Goal: Transaction & Acquisition: Purchase product/service

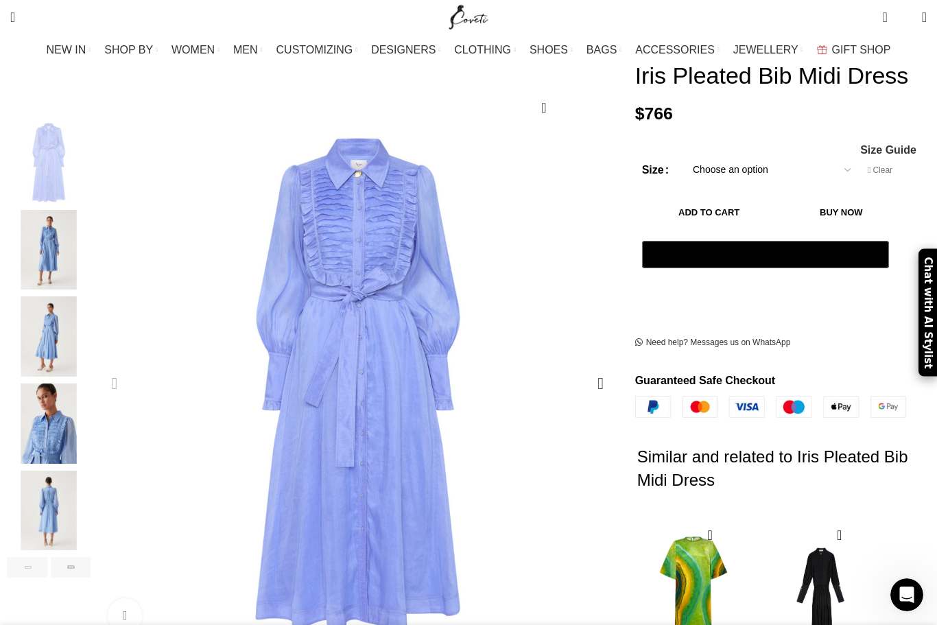
scroll to position [0, 289]
click at [860, 154] on span "Size Guide" at bounding box center [888, 150] width 56 height 11
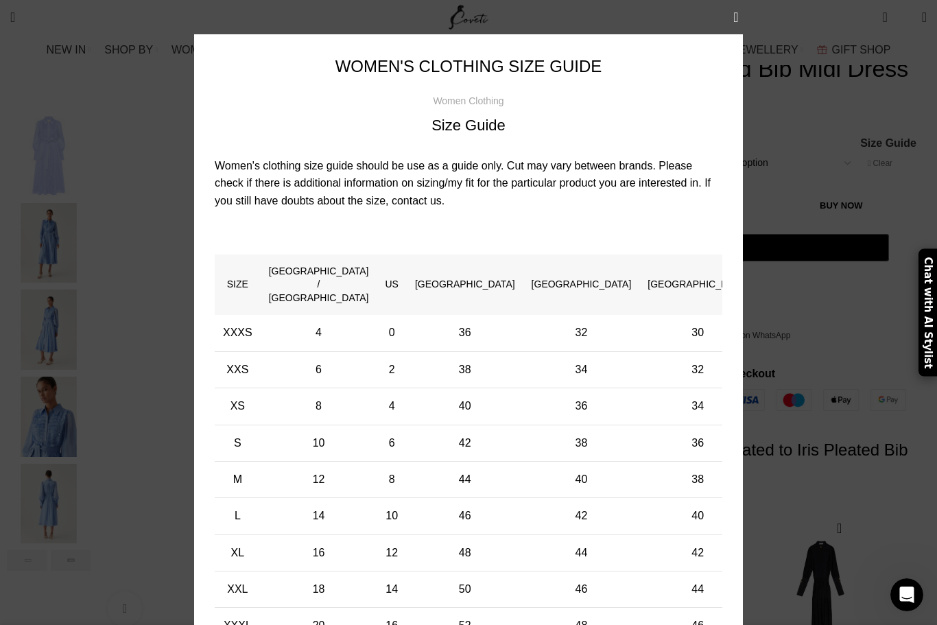
scroll to position [158, 0]
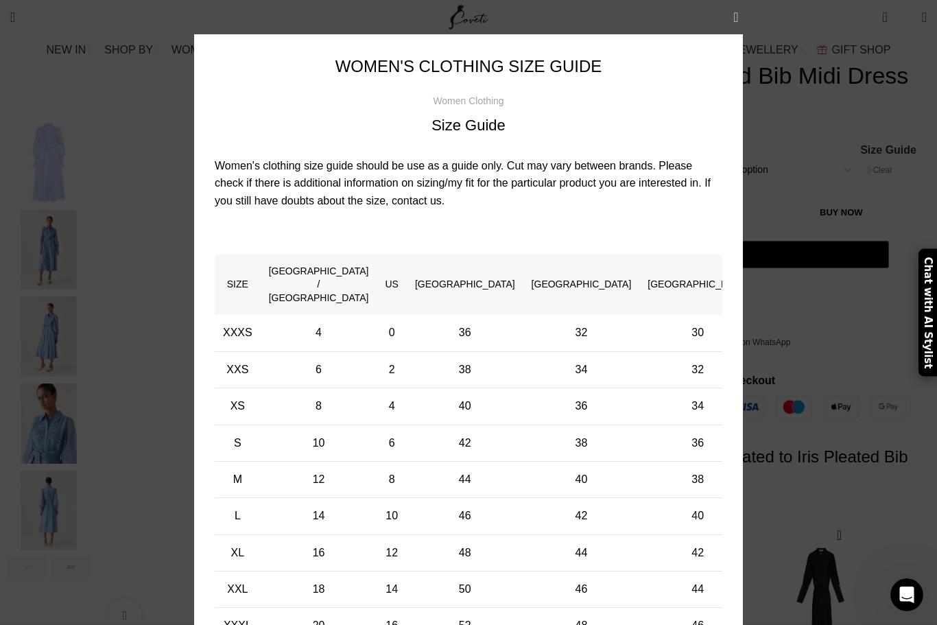
click at [735, 31] on button "×" at bounding box center [736, 17] width 34 height 34
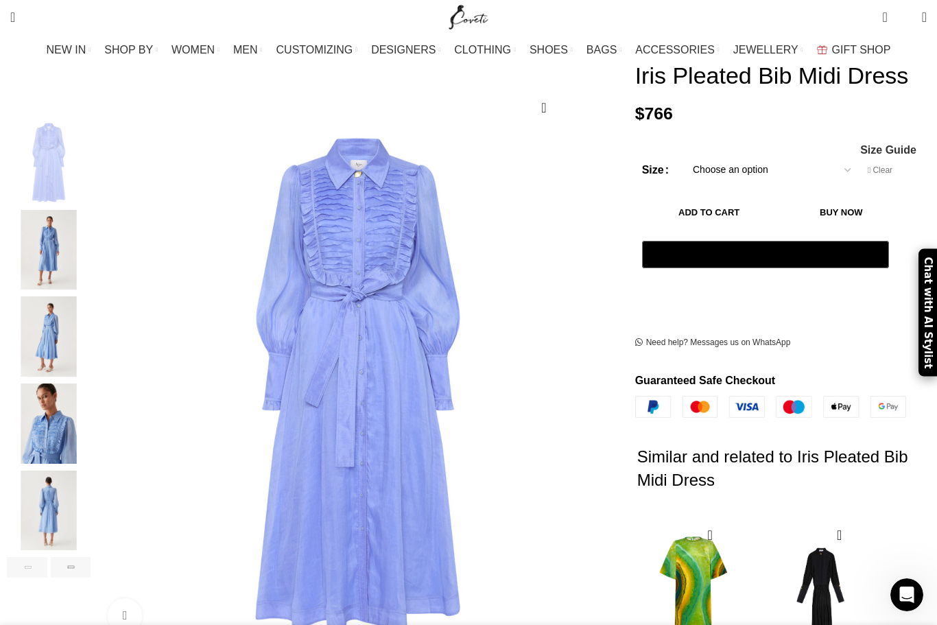
select select "16-uk"
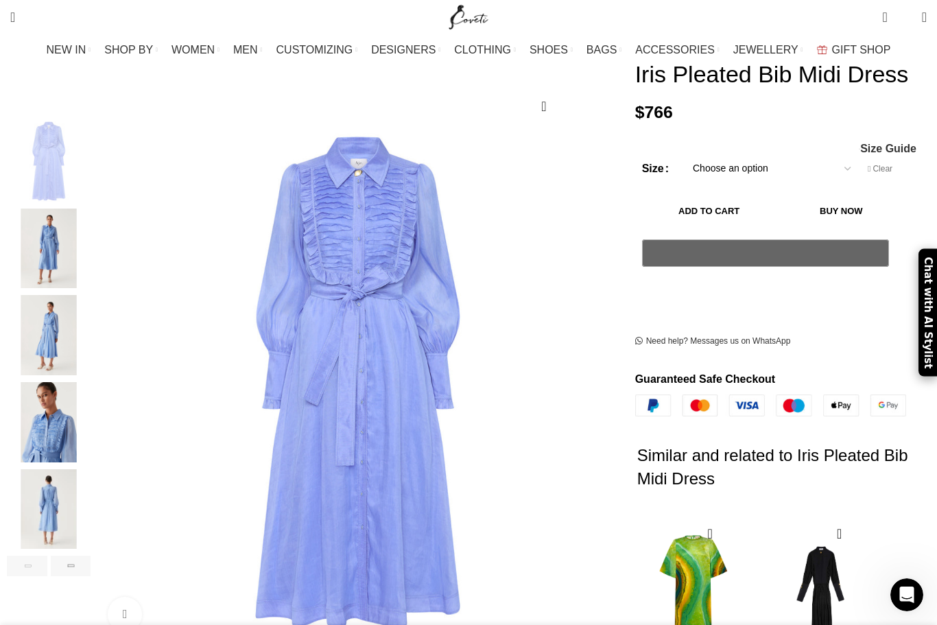
scroll to position [160, 0]
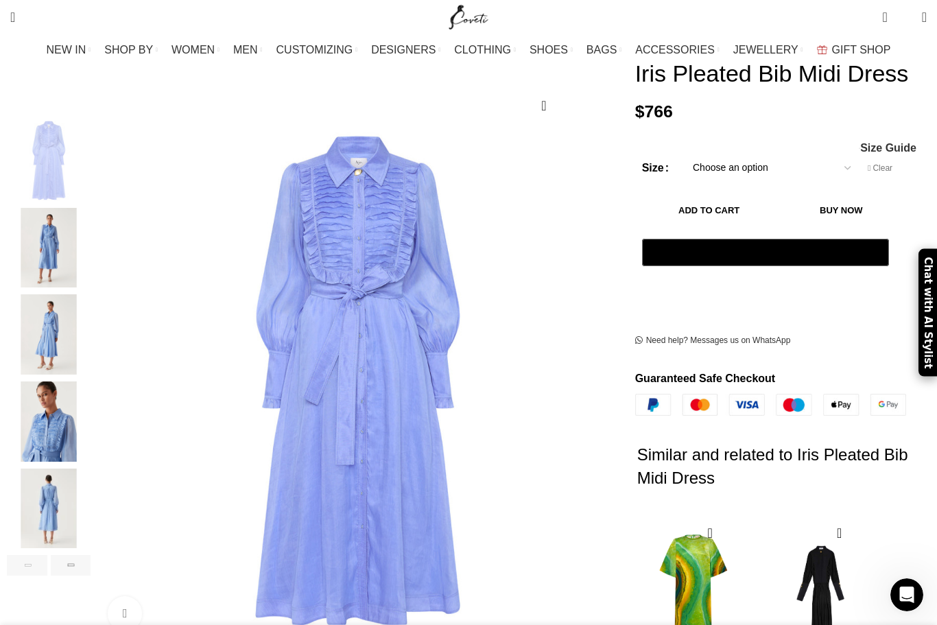
click at [743, 214] on button "Add to cart" at bounding box center [709, 210] width 134 height 29
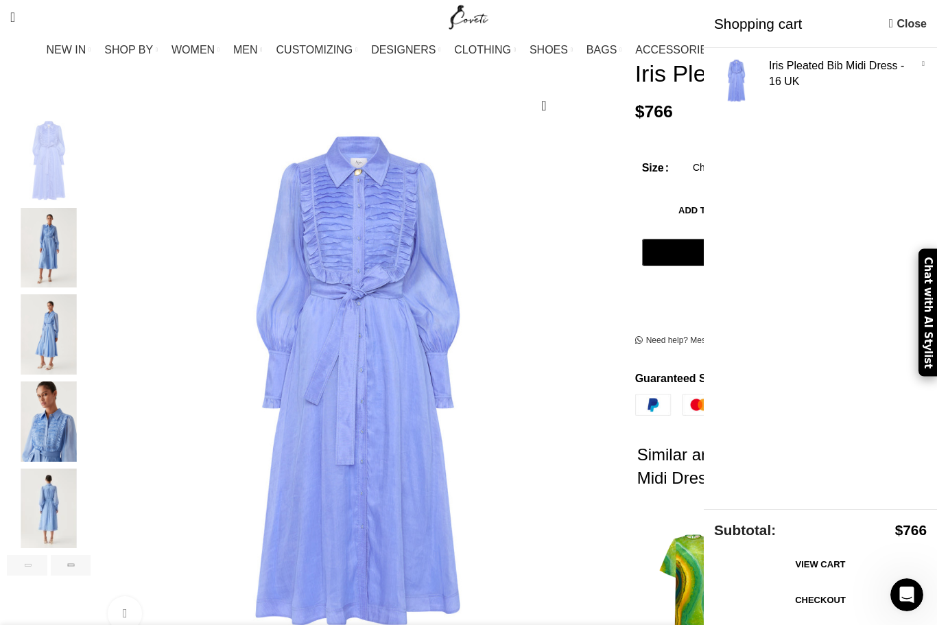
scroll to position [0, 577]
click at [806, 614] on link "Checkout" at bounding box center [820, 600] width 213 height 29
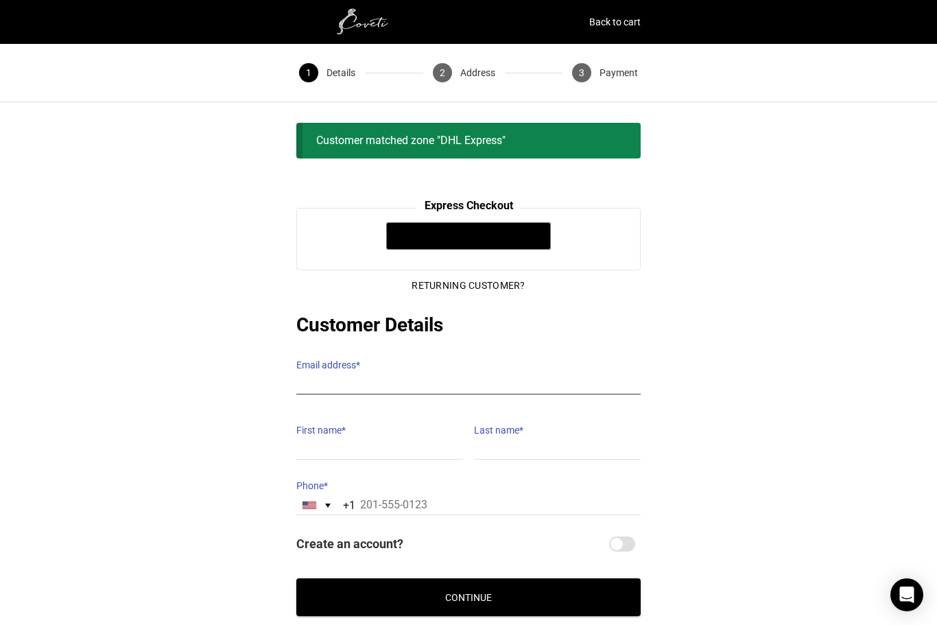
click at [437, 374] on input "Email address *" at bounding box center [468, 384] width 344 height 20
type input "[EMAIL_ADDRESS][DOMAIN_NAME]"
click at [411, 440] on input "First name *" at bounding box center [379, 450] width 167 height 20
type input "Felicity"
click at [531, 440] on input "Last name *" at bounding box center [557, 450] width 167 height 20
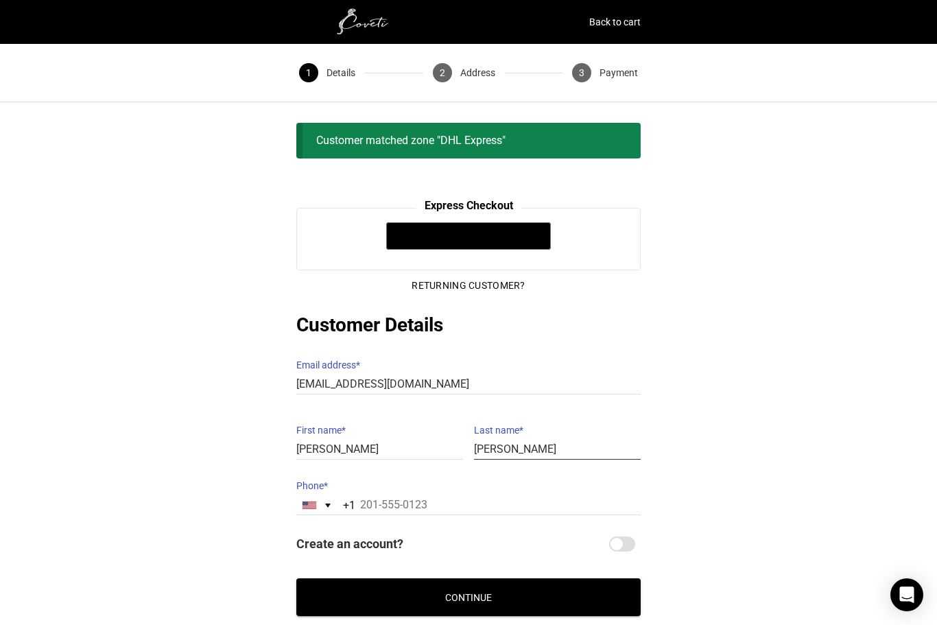
type input "Clegg"
click at [498, 497] on input "Phone *" at bounding box center [468, 505] width 344 height 20
click at [326, 503] on div "Selected country" at bounding box center [327, 505] width 5 height 4
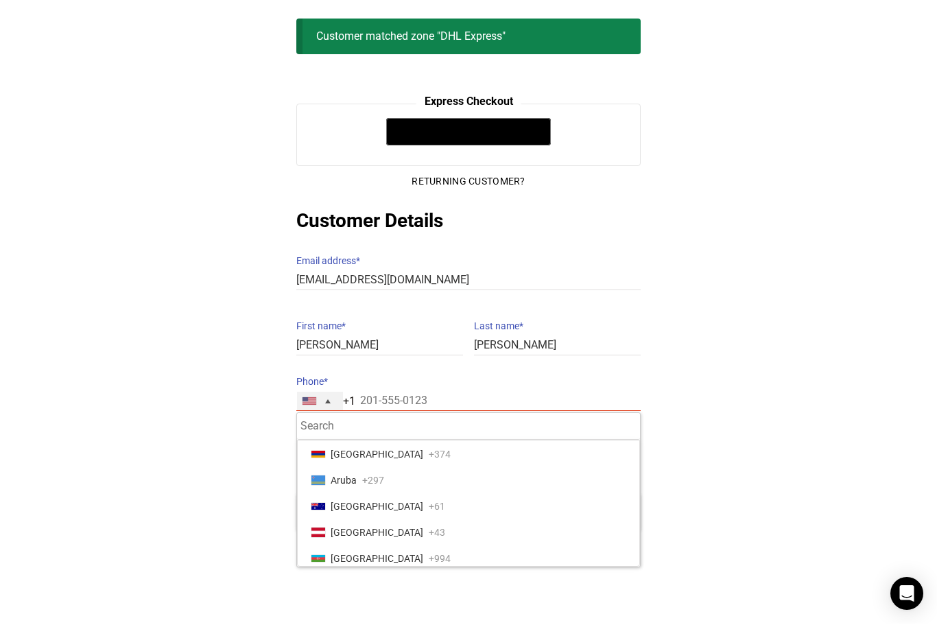
scroll to position [241, 0]
click at [333, 497] on span "[GEOGRAPHIC_DATA]" at bounding box center [376, 506] width 93 height 19
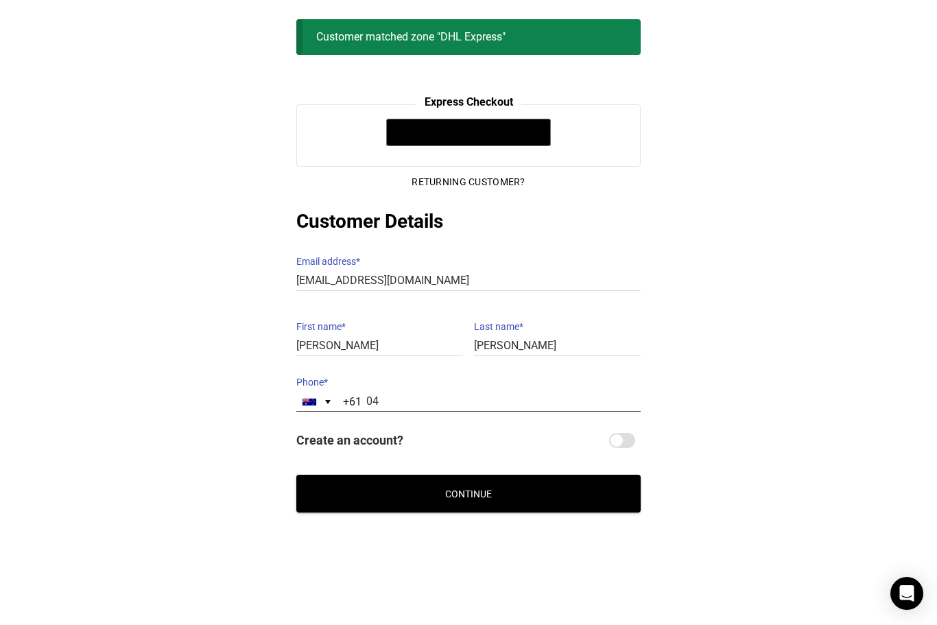
scroll to position [83, 0]
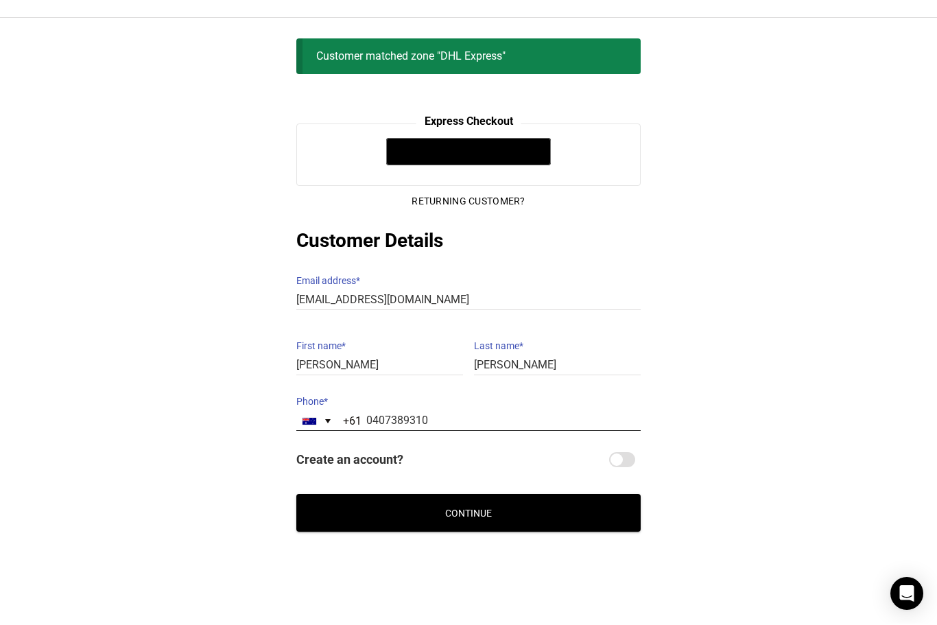
type input "0407389310"
drag, startPoint x: 451, startPoint y: 500, endPoint x: 451, endPoint y: 556, distance: 56.2
click at [451, 500] on button "Continue" at bounding box center [468, 514] width 344 height 38
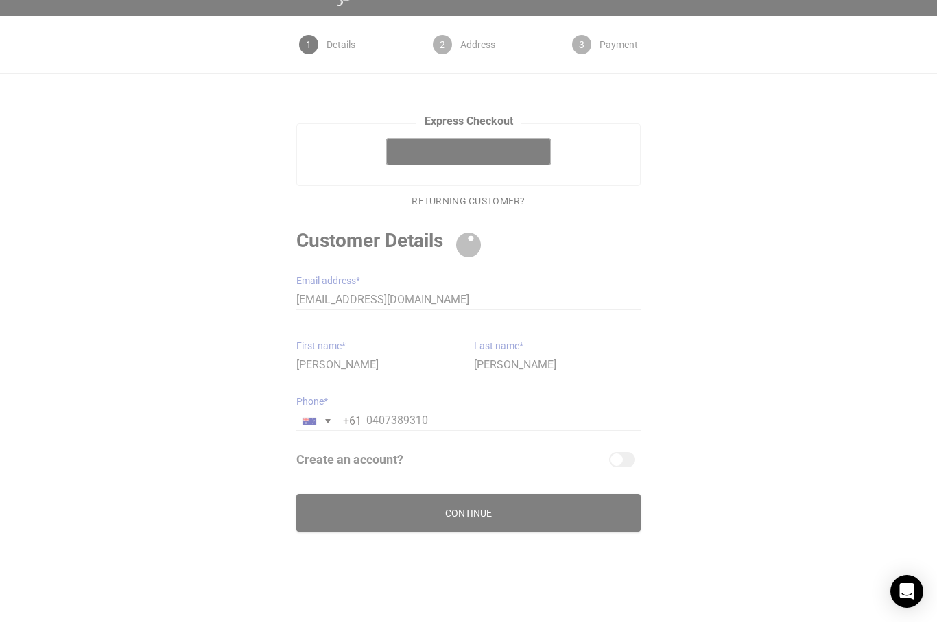
scroll to position [27, 0]
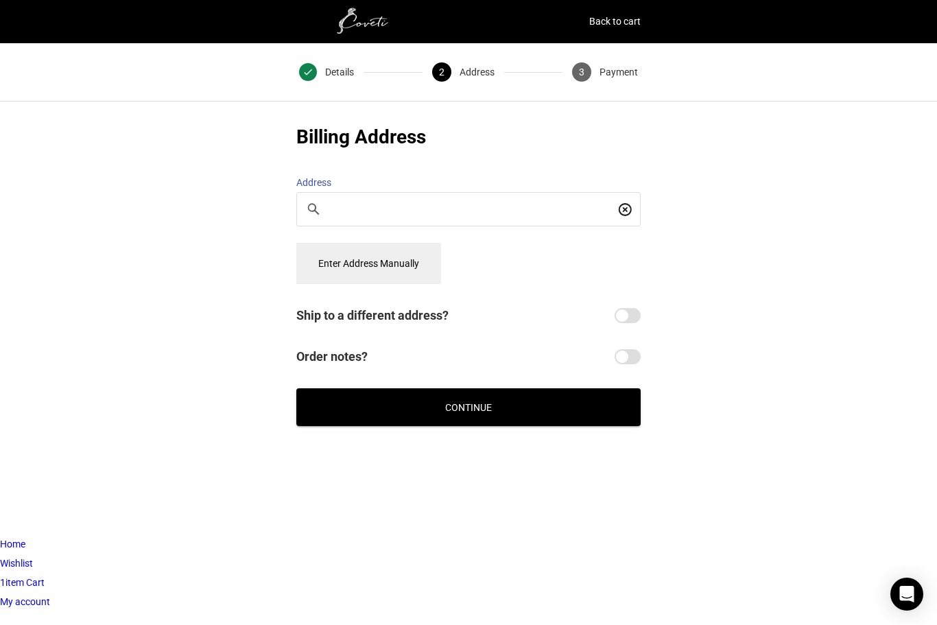
click at [354, 203] on input "Search for a place" at bounding box center [472, 209] width 285 height 15
click at [436, 401] on button "Continue" at bounding box center [468, 408] width 344 height 38
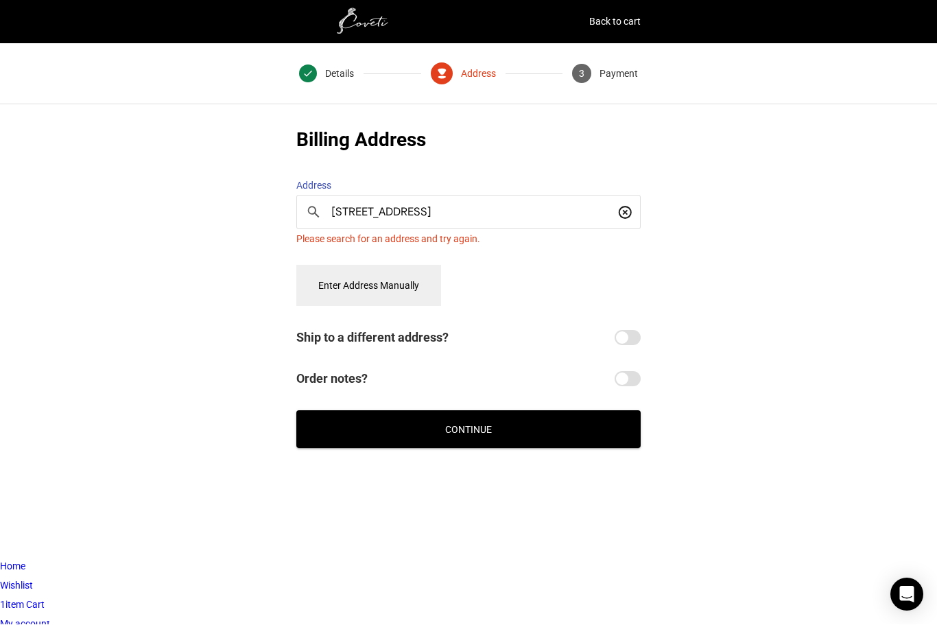
click at [547, 205] on input "15 First Avenue Kensington WA 6151" at bounding box center [472, 212] width 285 height 15
drag, startPoint x: 547, startPoint y: 201, endPoint x: 315, endPoint y: 197, distance: 232.5
click at [315, 197] on div "15 First Avenue Kensington WA 6151" at bounding box center [468, 212] width 343 height 33
type input "15"
click at [350, 280] on button "Enter Address Manually" at bounding box center [368, 285] width 145 height 41
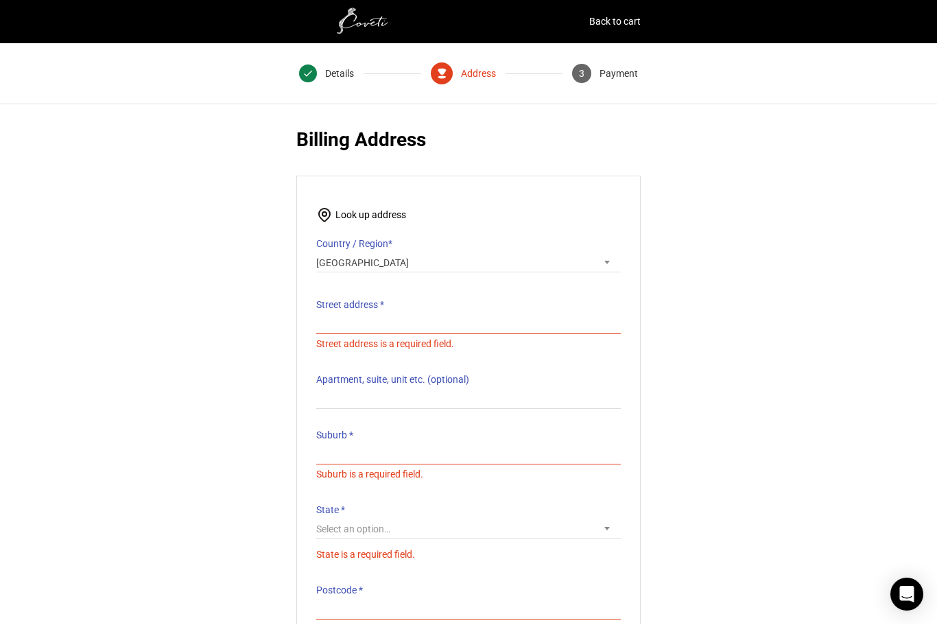
click at [369, 303] on label "Street address *" at bounding box center [468, 305] width 304 height 19
click at [369, 315] on input "Street address *" at bounding box center [468, 325] width 304 height 20
type input "[STREET_ADDRESS]"
click at [361, 440] on p "Suburb * Suburb is a required field." at bounding box center [468, 455] width 304 height 58
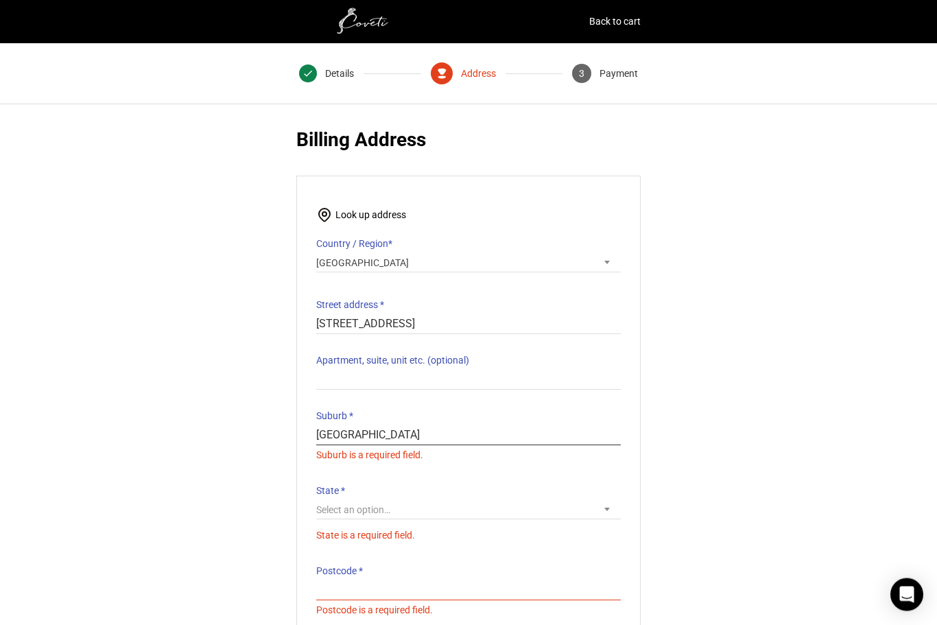
type input "Kensington"
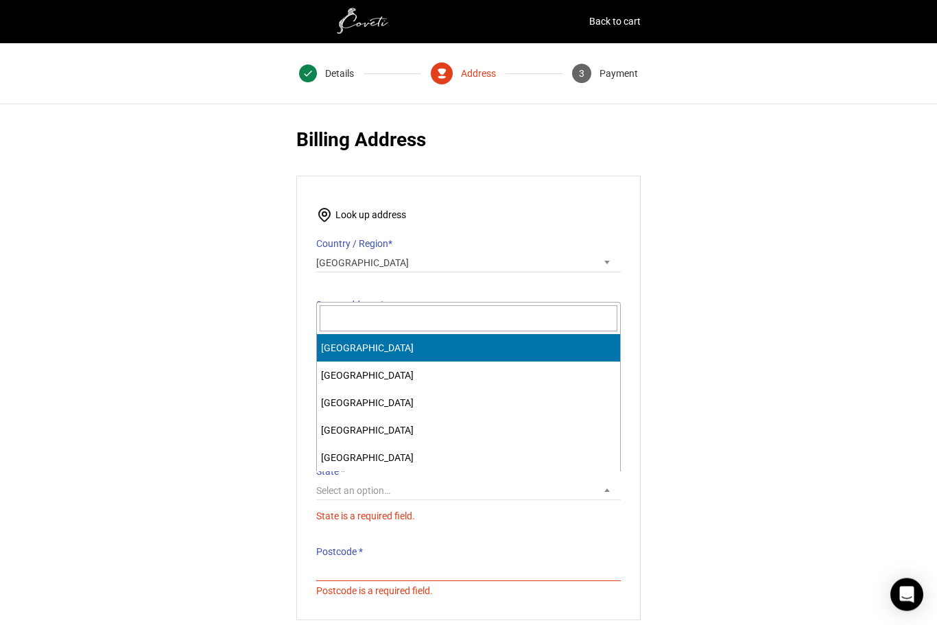
click at [357, 494] on span "Select an option…" at bounding box center [468, 493] width 304 height 25
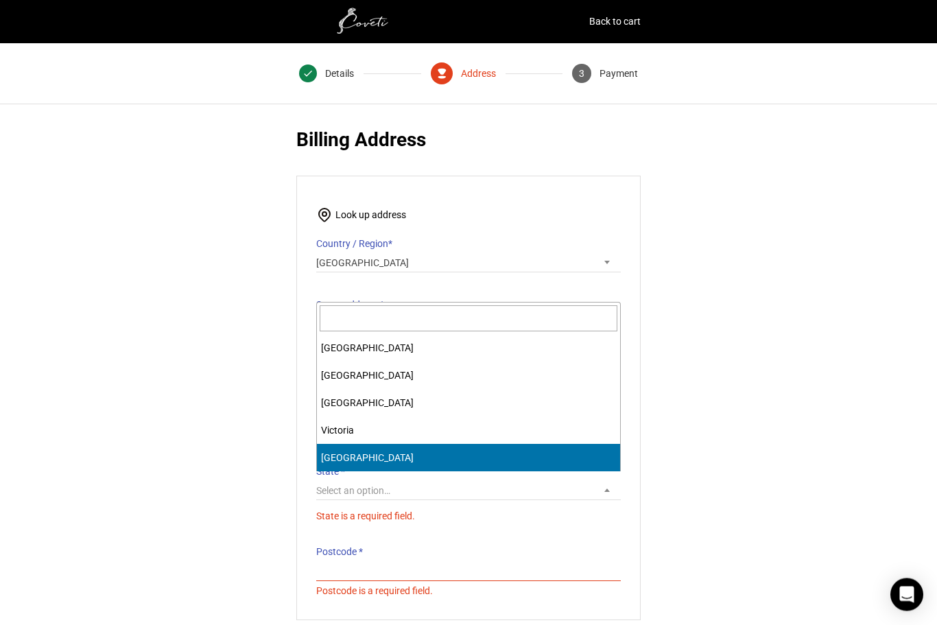
select select "WA"
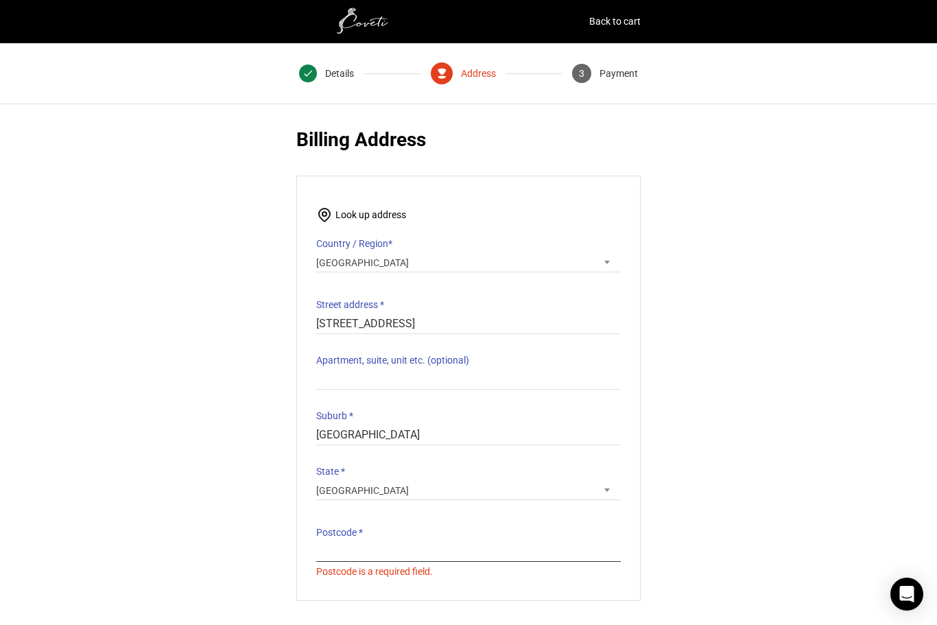
click at [354, 624] on html "Back to cart 1 Details 2 Address 3 Payment Customer Login Username or email * P…" at bounding box center [468, 464] width 937 height 928
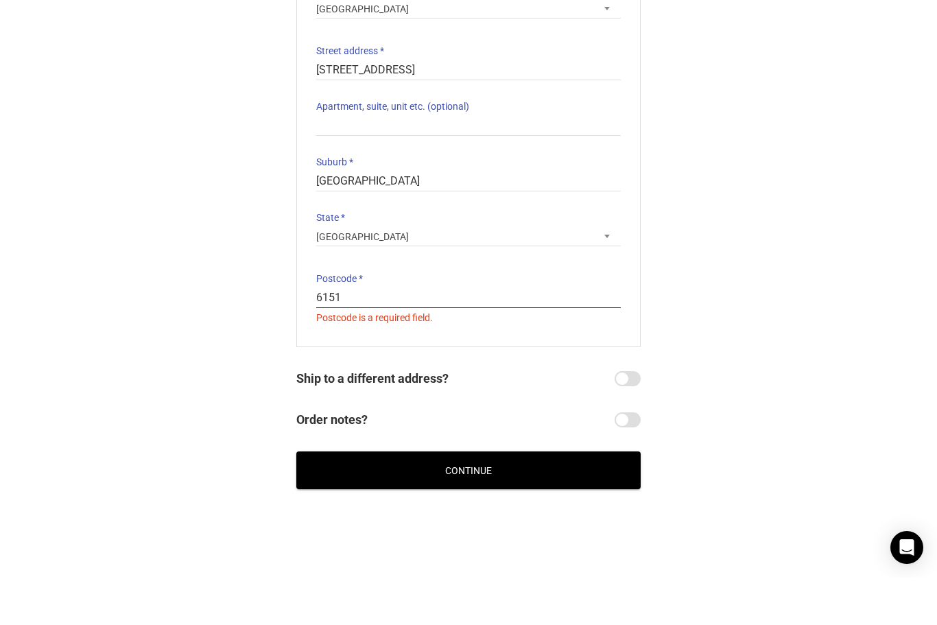
type input "6151"
drag, startPoint x: 461, startPoint y: 486, endPoint x: 461, endPoint y: 467, distance: 19.2
click at [461, 498] on button "Continue" at bounding box center [468, 517] width 344 height 38
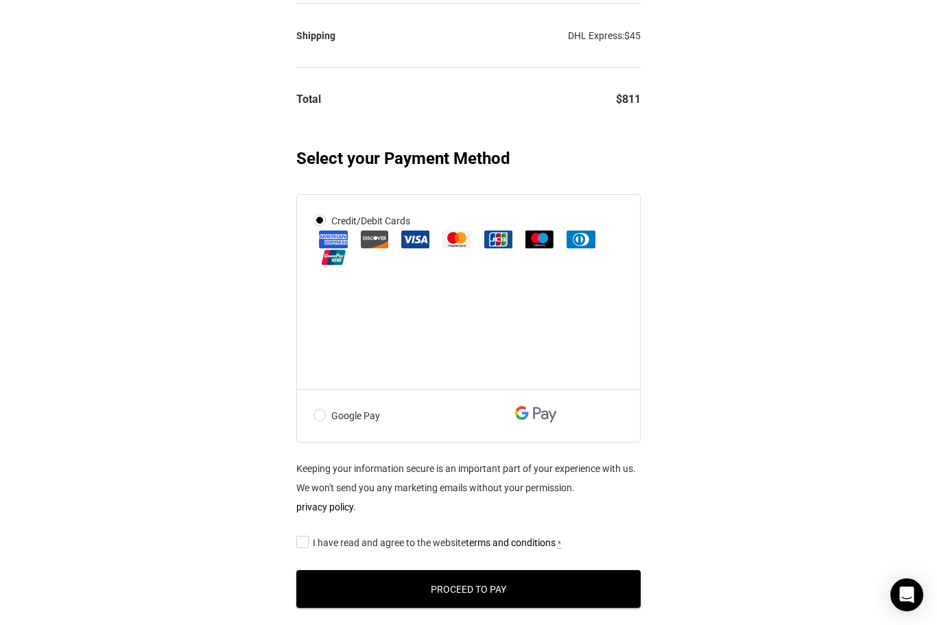
scroll to position [405, 0]
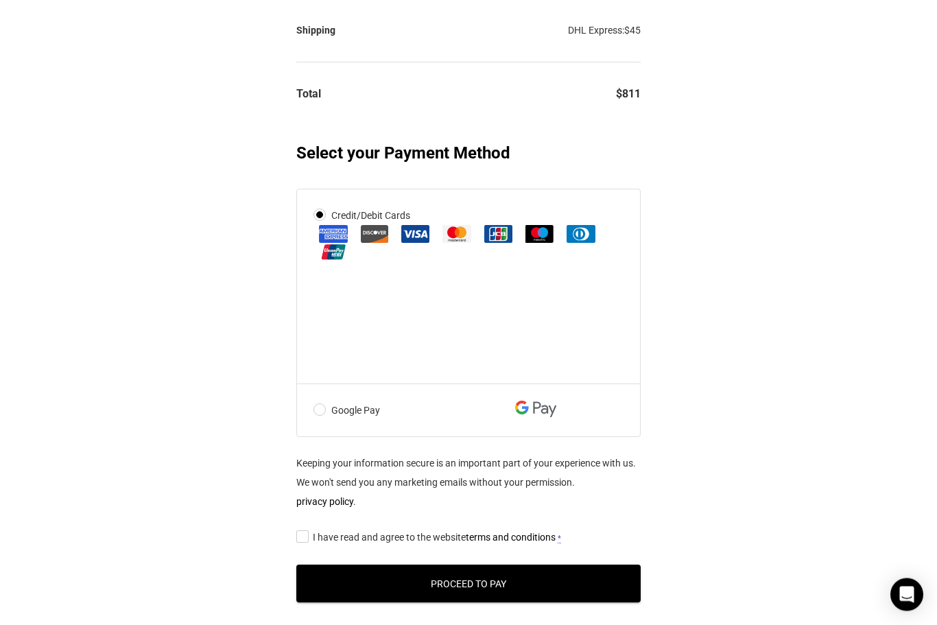
click at [300, 536] on input "I have read and agree to the website terms and conditions *" at bounding box center [300, 536] width 9 height 0
checkbox input "true"
click at [433, 602] on button "Proceed to Pay" at bounding box center [468, 583] width 344 height 38
